Goal: Submit feedback/report problem

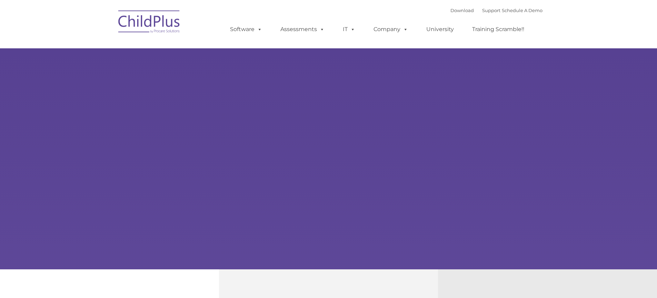
select select "MEDIUM"
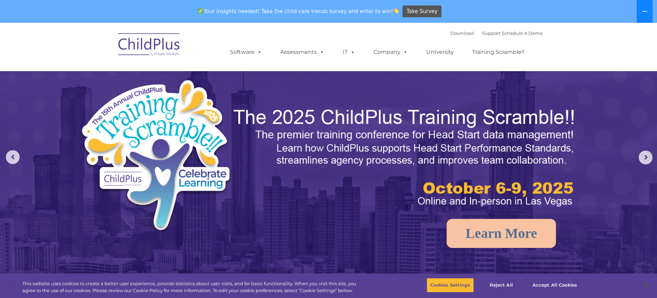
click at [650, 9] on button at bounding box center [645, 11] width 16 height 23
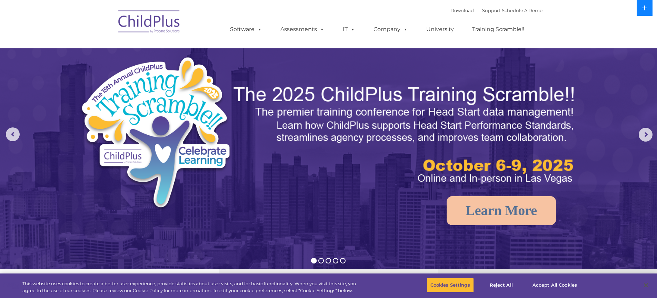
click at [645, 11] on button at bounding box center [645, 8] width 16 height 16
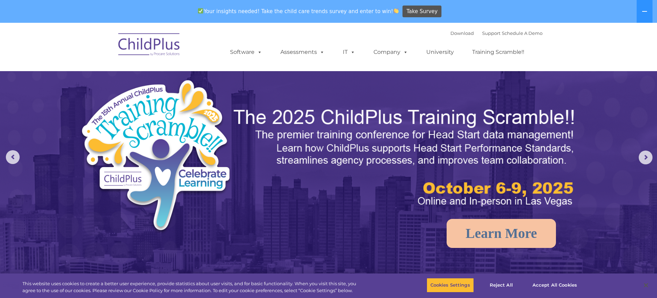
click at [164, 53] on img at bounding box center [149, 45] width 69 height 35
